Goal: Task Accomplishment & Management: Complete application form

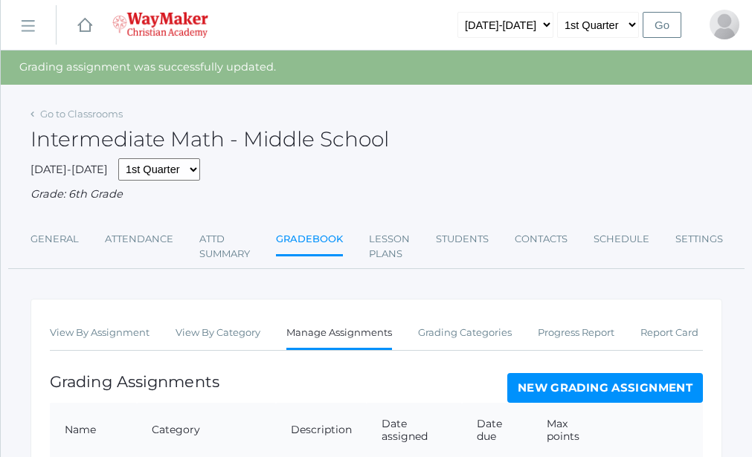
scroll to position [865, 0]
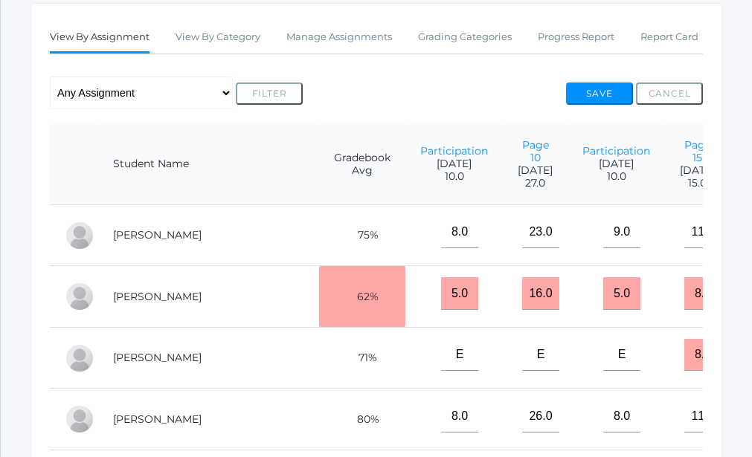
scroll to position [269, 0]
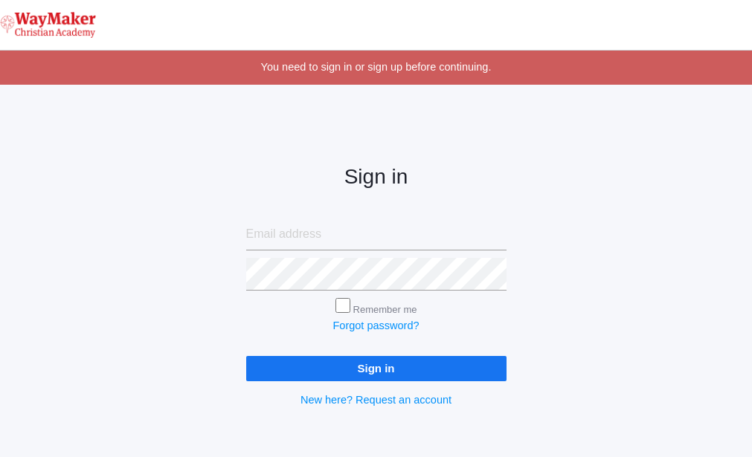
type input "[EMAIL_ADDRESS][DOMAIN_NAME]"
click at [381, 370] on input "Sign in" at bounding box center [376, 368] width 260 height 25
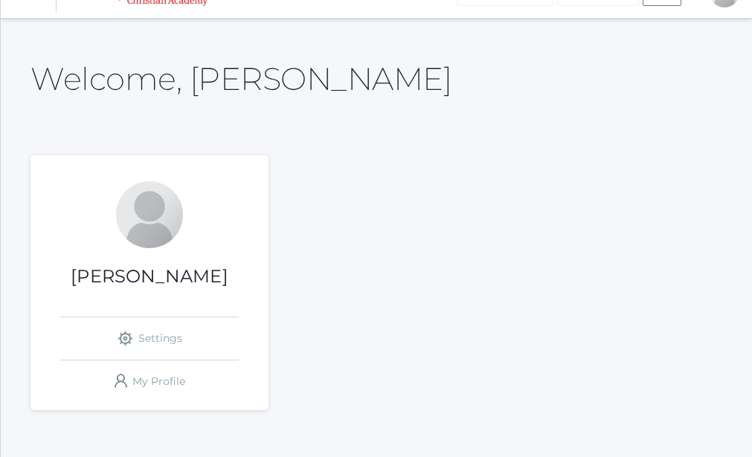
scroll to position [27, 0]
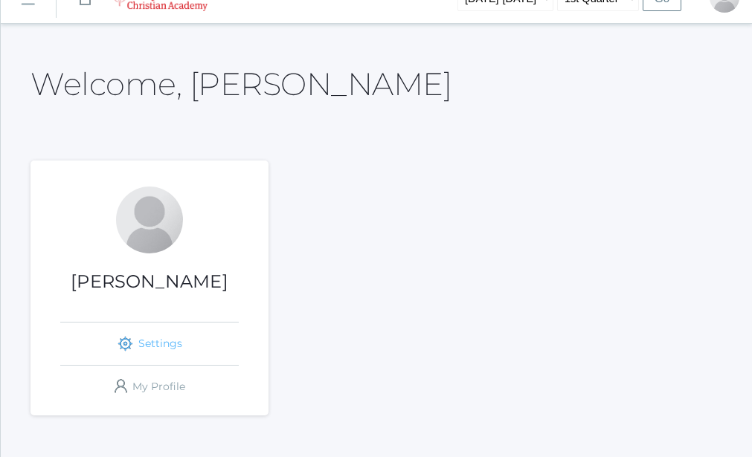
click at [135, 355] on link "icons/ui/navigation/settings Created with Sketch. Settings" at bounding box center [149, 344] width 178 height 42
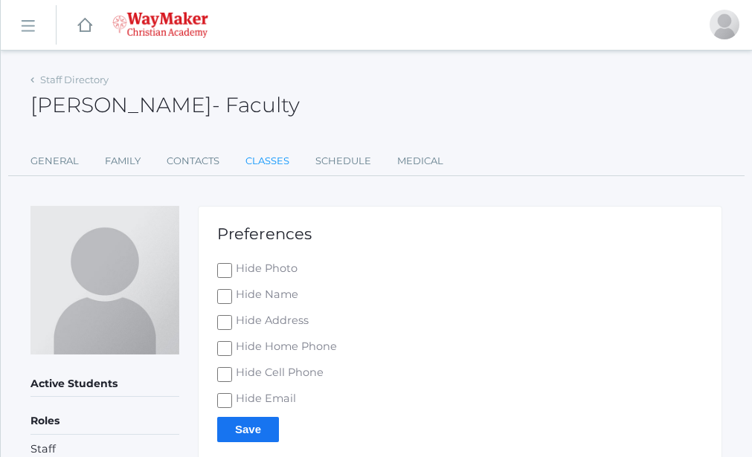
click at [272, 162] on link "Classes" at bounding box center [267, 161] width 44 height 30
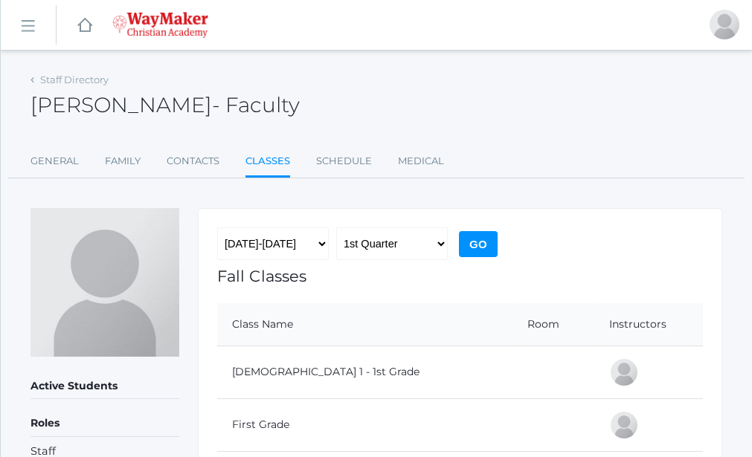
click at [274, 164] on link "Classes" at bounding box center [267, 162] width 45 height 32
drag, startPoint x: 53, startPoint y: 162, endPoint x: 63, endPoint y: 165, distance: 10.8
click at [58, 161] on link "General" at bounding box center [54, 161] width 48 height 30
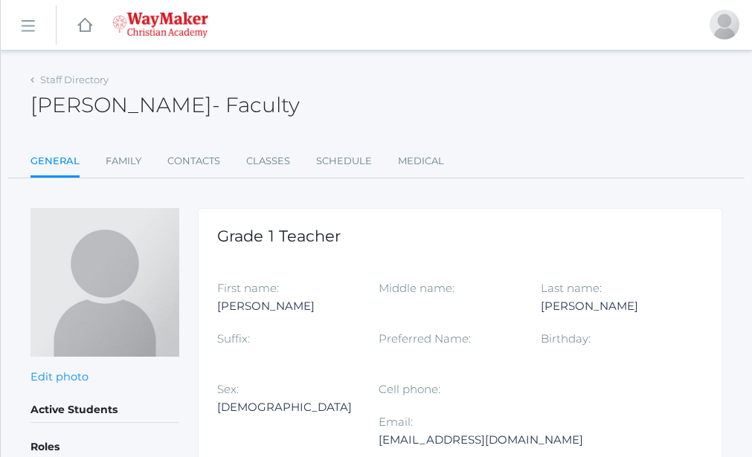
click at [62, 161] on link "General" at bounding box center [54, 162] width 49 height 32
drag, startPoint x: 26, startPoint y: 27, endPoint x: 37, endPoint y: 33, distance: 12.6
click at [37, 29] on link "icons/ui/navigation/hamburger Created with Sketch." at bounding box center [28, 25] width 55 height 40
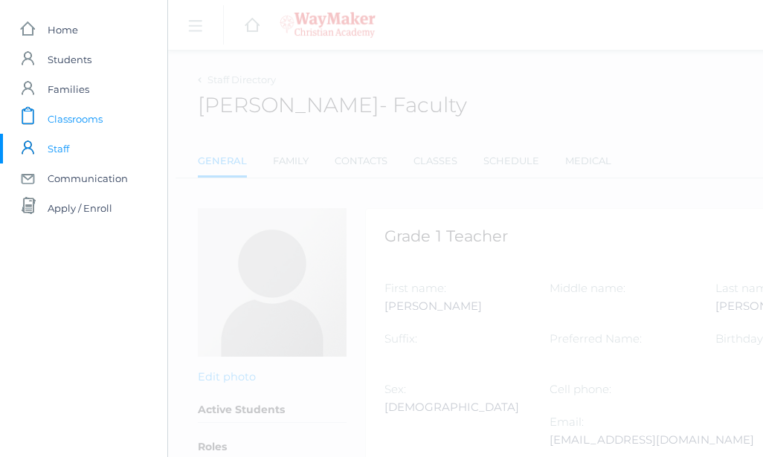
drag, startPoint x: 97, startPoint y: 115, endPoint x: 89, endPoint y: 114, distance: 7.6
click at [89, 119] on span "Classrooms" at bounding box center [75, 119] width 55 height 30
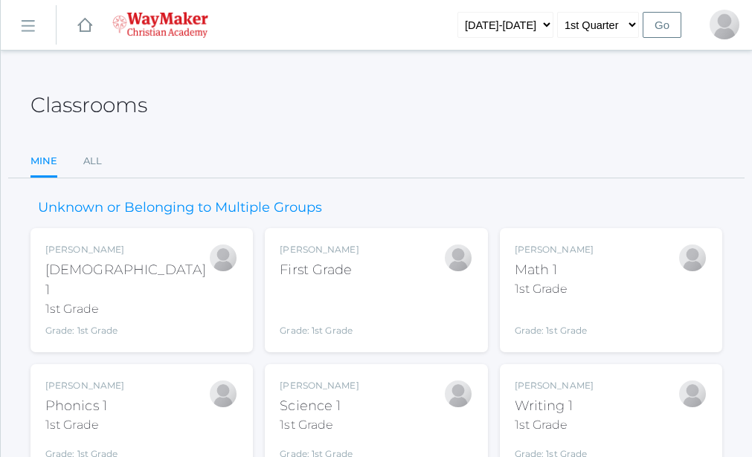
click at [89, 119] on div "Classrooms" at bounding box center [375, 96] width 691 height 55
click at [88, 120] on div "Classrooms" at bounding box center [375, 96] width 691 height 55
drag, startPoint x: 557, startPoint y: 286, endPoint x: 564, endPoint y: 283, distance: 7.7
click at [564, 283] on div "1st Grade" at bounding box center [554, 289] width 79 height 18
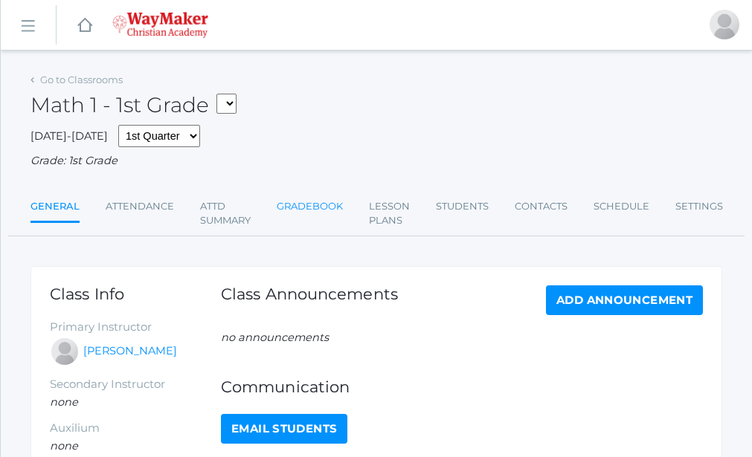
click at [314, 206] on link "Gradebook" at bounding box center [310, 207] width 66 height 30
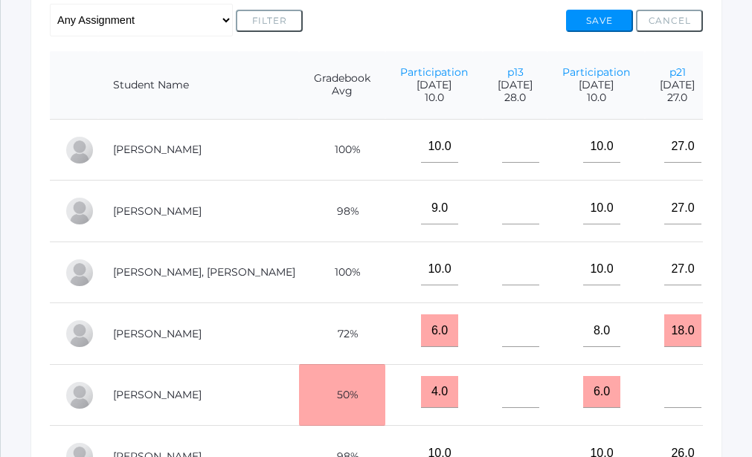
scroll to position [337, 0]
click at [502, 163] on input"] "text" at bounding box center [520, 146] width 37 height 33
type input"] "27"
drag, startPoint x: 428, startPoint y: 242, endPoint x: 416, endPoint y: 242, distance: 11.2
click at [502, 224] on input"] "text" at bounding box center [520, 207] width 37 height 33
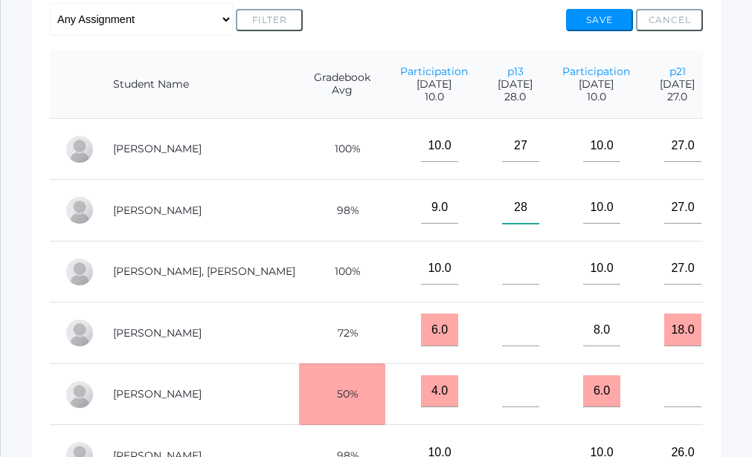
type input"] "28"
click at [502, 286] on input"] "text" at bounding box center [520, 269] width 37 height 33
type input"] "28"
click at [502, 346] on input"] "text" at bounding box center [520, 330] width 37 height 33
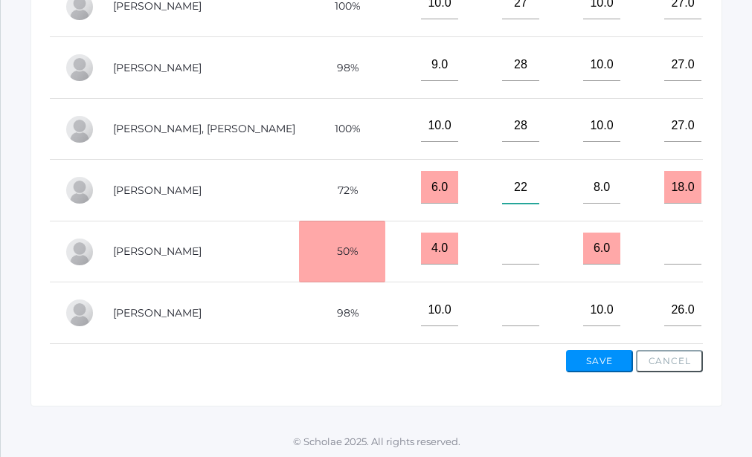
scroll to position [520, 0]
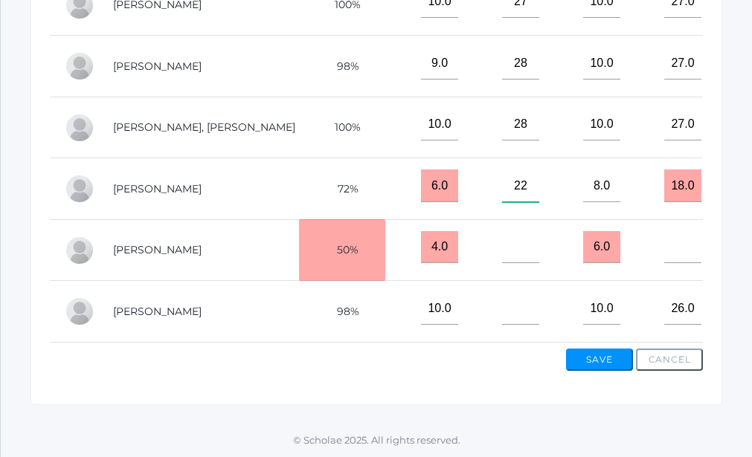
type input"] "22"
click at [483, 281] on td at bounding box center [515, 312] width 65 height 62
drag, startPoint x: 603, startPoint y: 343, endPoint x: 613, endPoint y: 348, distance: 11.6
click at [613, 349] on button "Save" at bounding box center [599, 360] width 67 height 22
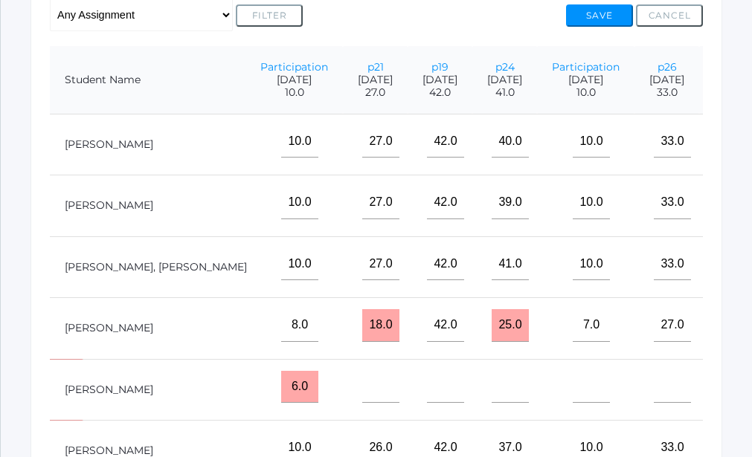
scroll to position [0, 298]
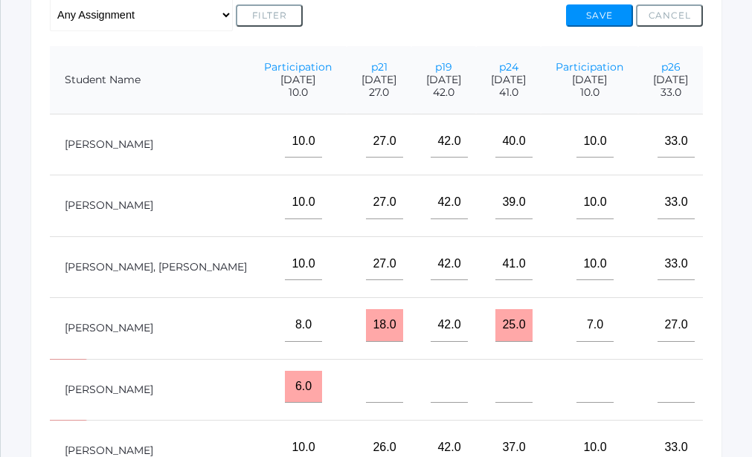
click at [722, 158] on input"] "text" at bounding box center [740, 142] width 37 height 33
type input"] "45"
click at [722, 219] on input"] "text" at bounding box center [740, 203] width 37 height 33
type input"] "44"
click at [722, 281] on input"] "text" at bounding box center [740, 264] width 37 height 33
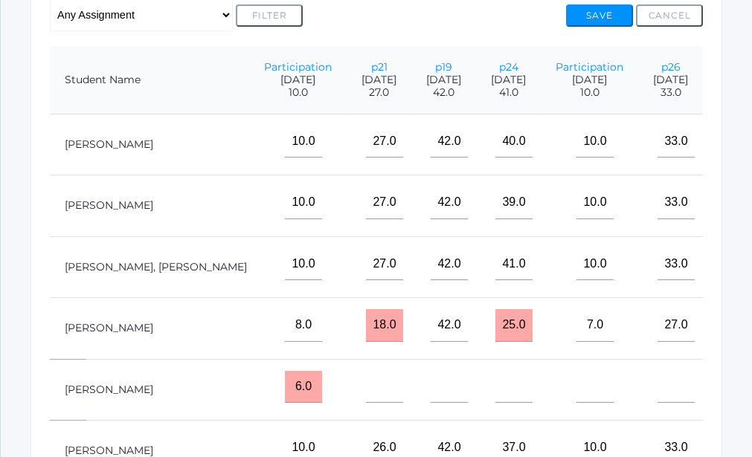
type input"] "45"
click at [722, 342] on input"] "text" at bounding box center [740, 325] width 37 height 33
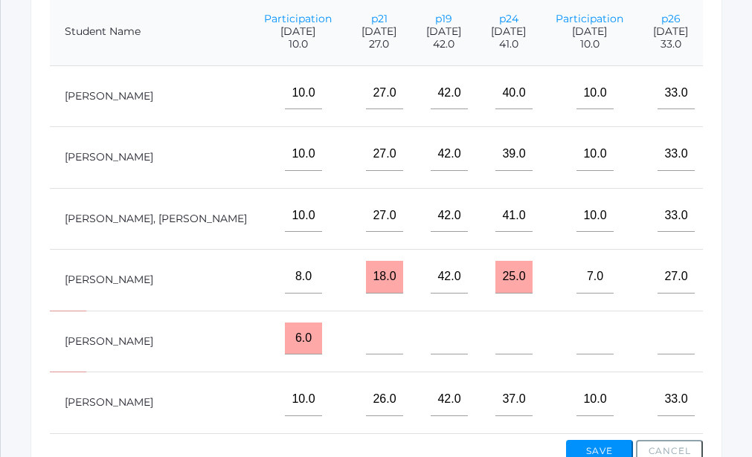
scroll to position [554, 0]
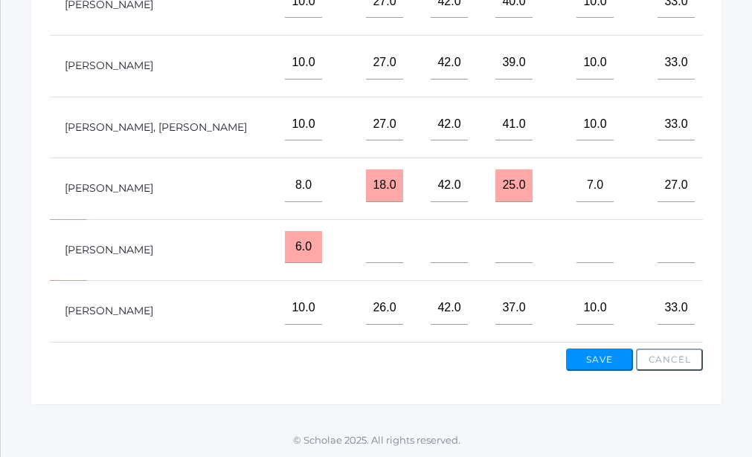
type input"] "30"
click at [722, 296] on input"] "text" at bounding box center [740, 308] width 37 height 33
type input"] "44"
drag, startPoint x: 600, startPoint y: 355, endPoint x: 604, endPoint y: 348, distance: 7.7
click at [604, 349] on button "Save" at bounding box center [599, 360] width 67 height 22
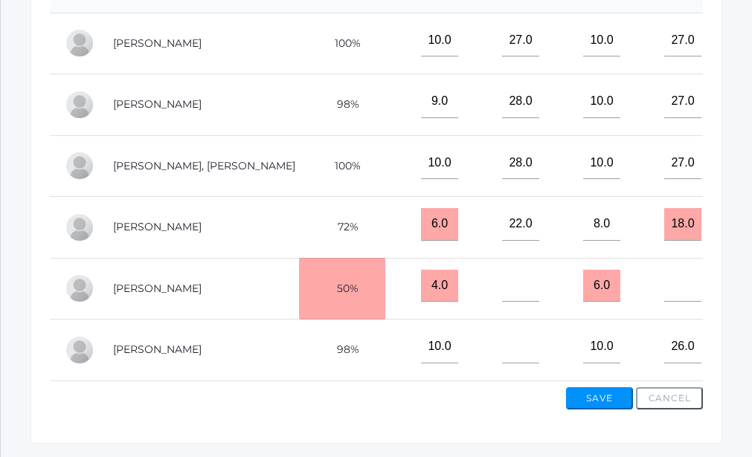
scroll to position [481, 0]
